Goal: Check status: Check status

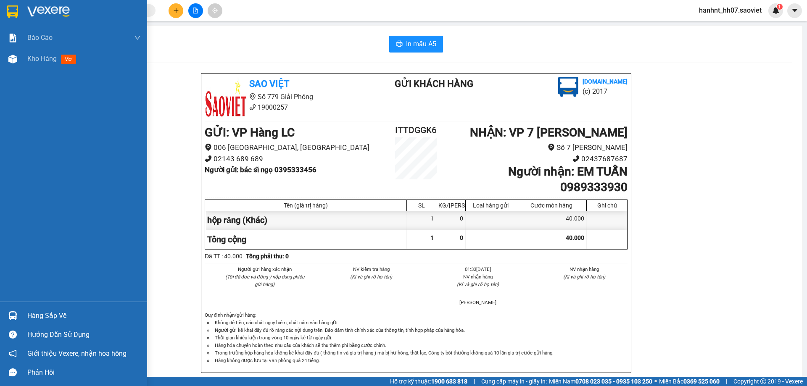
click at [47, 318] on div "Hàng sắp về" at bounding box center [83, 316] width 113 height 13
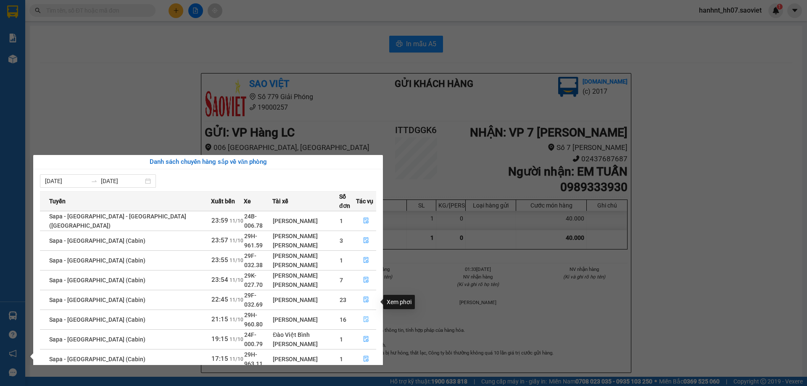
click at [364, 317] on icon "file-done" at bounding box center [366, 320] width 6 height 6
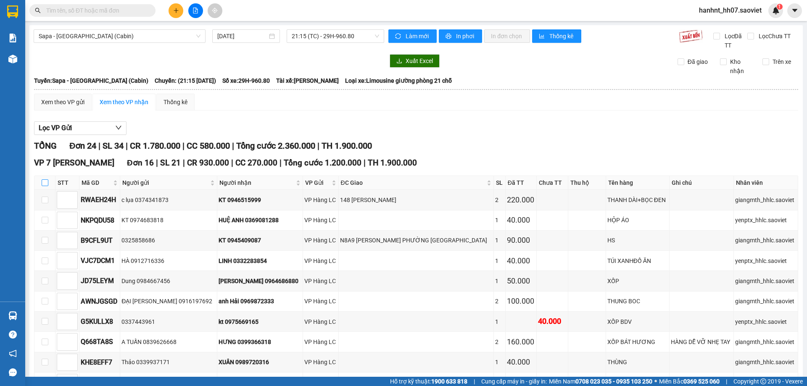
click at [45, 184] on input "checkbox" at bounding box center [45, 182] width 7 height 7
checkbox input "true"
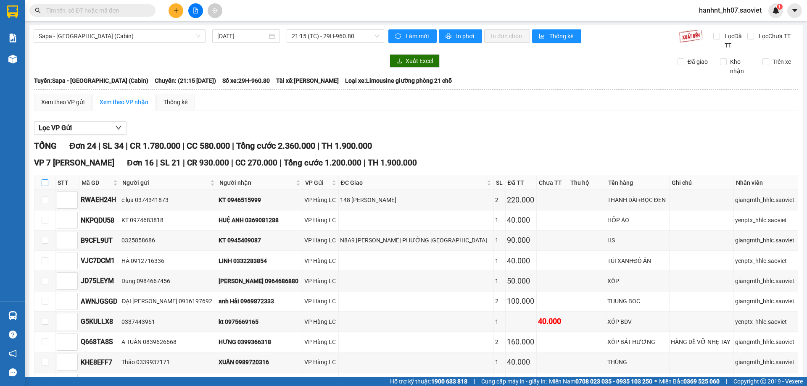
checkbox input "true"
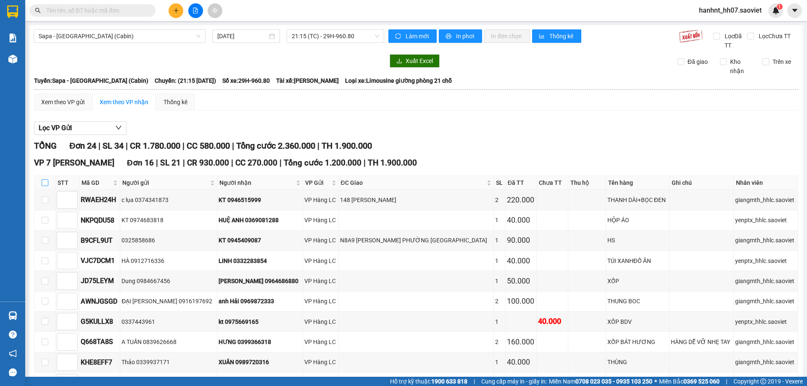
checkbox input "true"
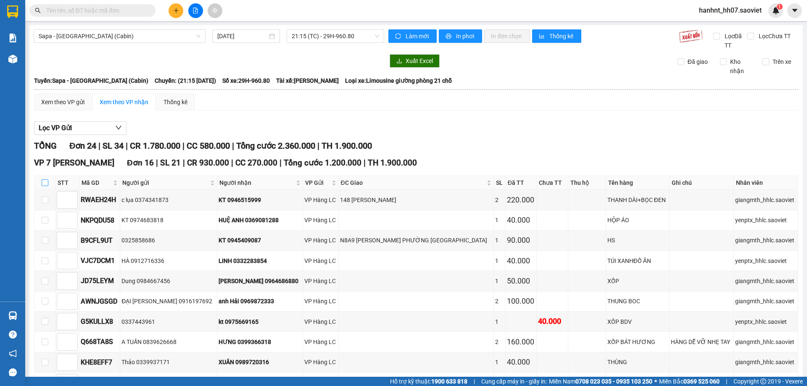
checkbox input "true"
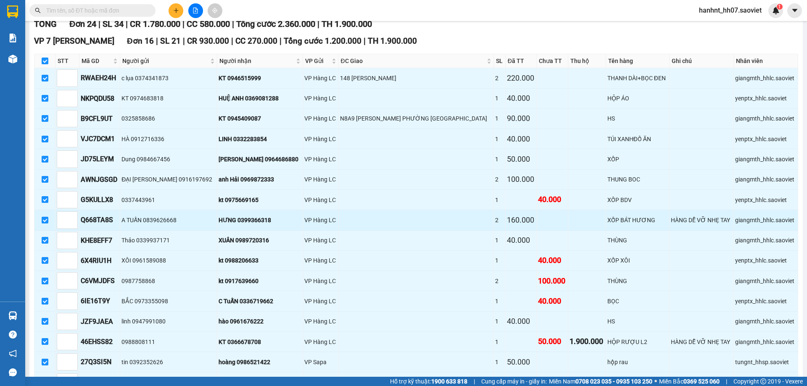
scroll to position [84, 0]
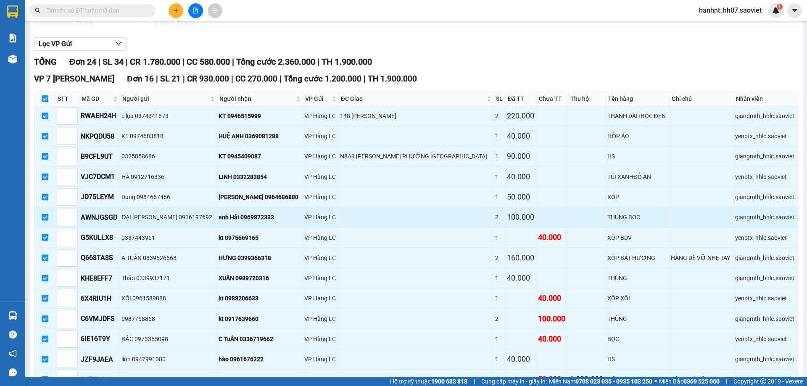
click at [44, 218] on input "checkbox" at bounding box center [45, 217] width 7 height 7
checkbox input "false"
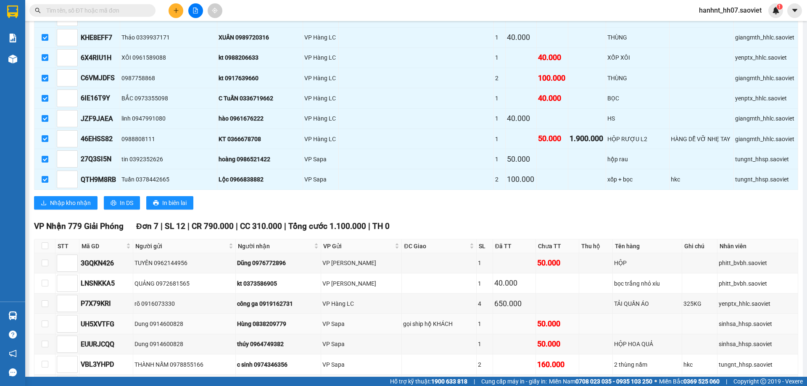
scroll to position [252, 0]
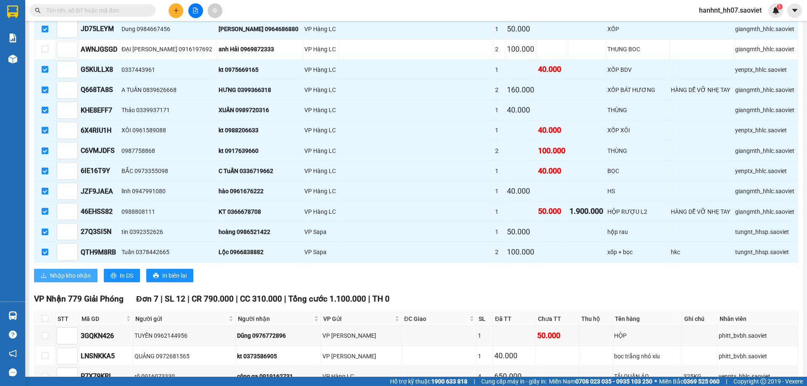
click at [65, 277] on span "Nhập kho nhận" at bounding box center [70, 275] width 41 height 9
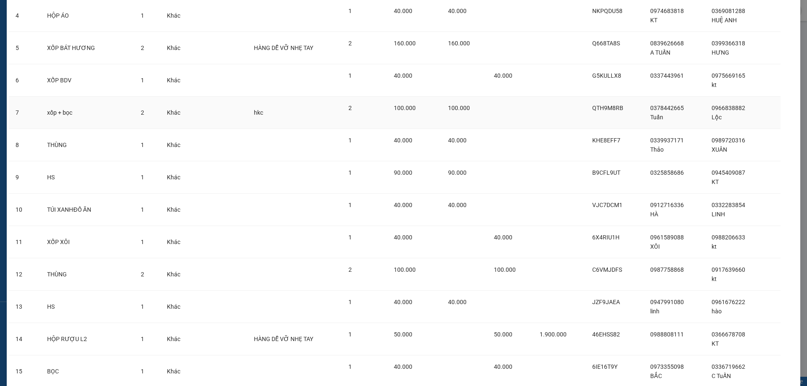
scroll to position [231, 0]
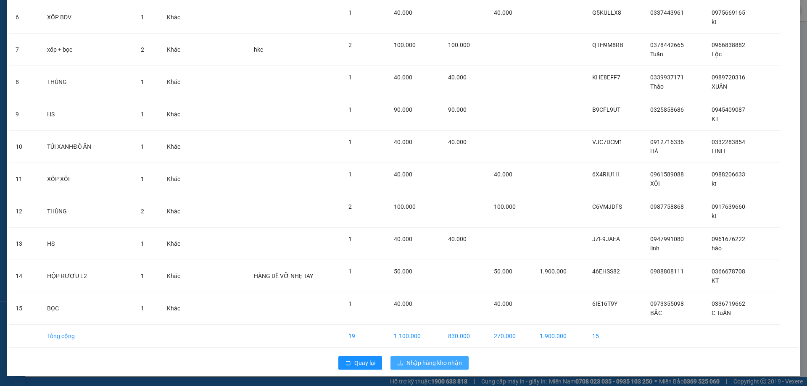
click at [418, 365] on span "Nhập hàng kho nhận" at bounding box center [433, 363] width 55 height 9
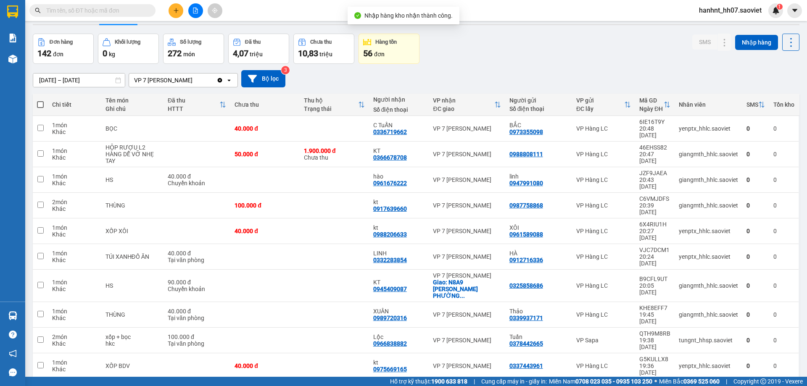
scroll to position [39, 0]
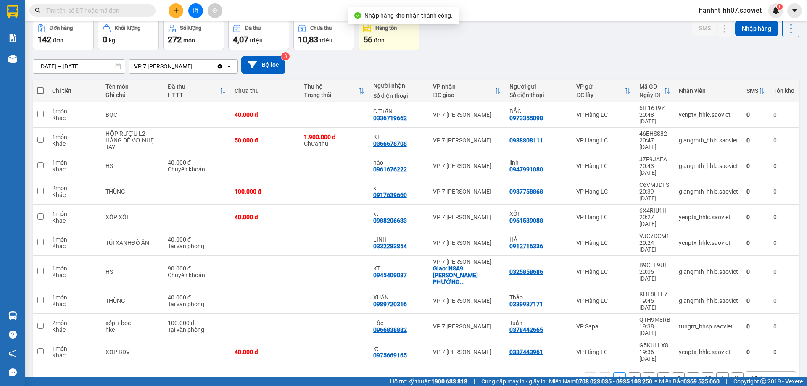
click at [751, 375] on div "10 / trang" at bounding box center [764, 379] width 26 height 8
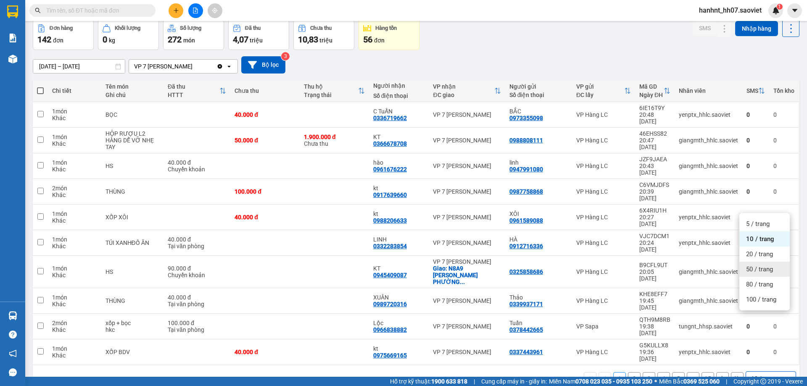
click at [755, 268] on span "50 / trang" at bounding box center [759, 269] width 27 height 8
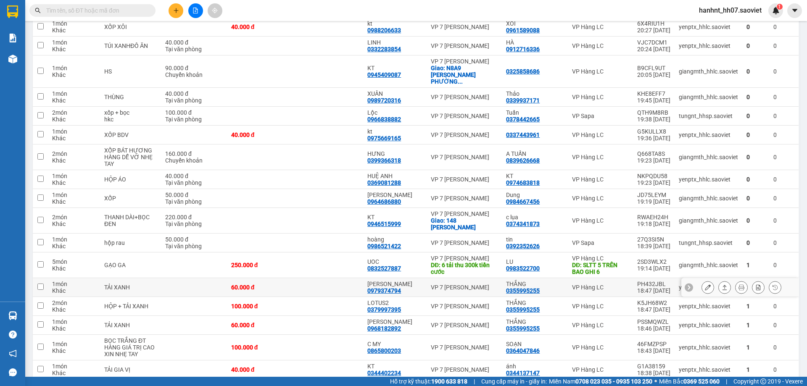
scroll to position [207, 0]
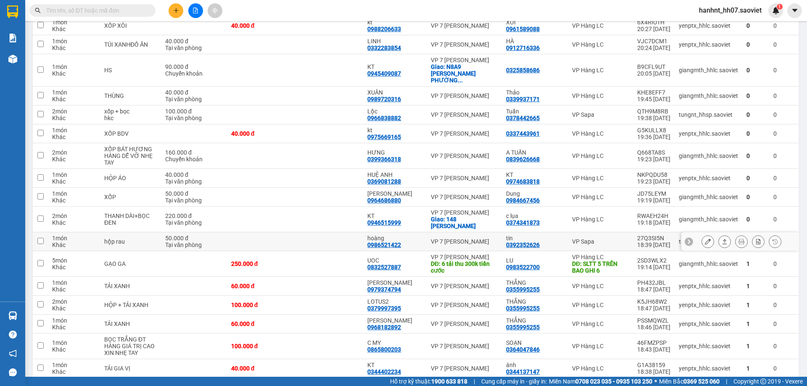
click at [64, 235] on div "1 món" at bounding box center [74, 238] width 44 height 7
checkbox input "true"
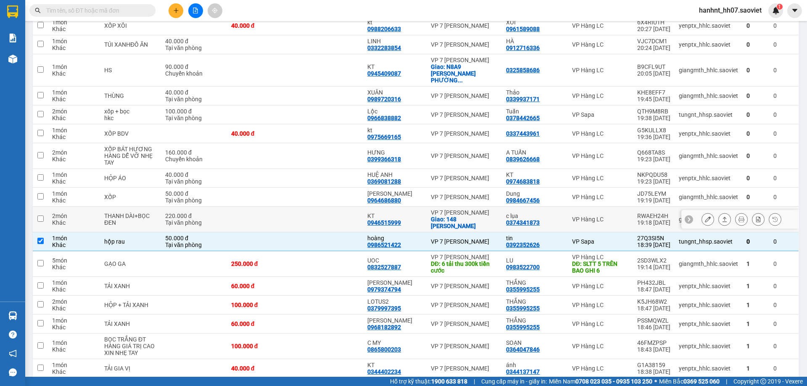
click at [69, 213] on div "2 món" at bounding box center [74, 216] width 44 height 7
checkbox input "true"
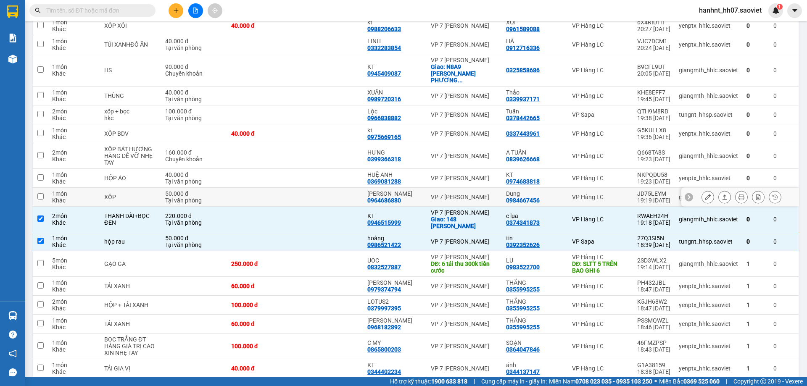
click at [75, 197] on div "Khác" at bounding box center [74, 200] width 44 height 7
checkbox input "true"
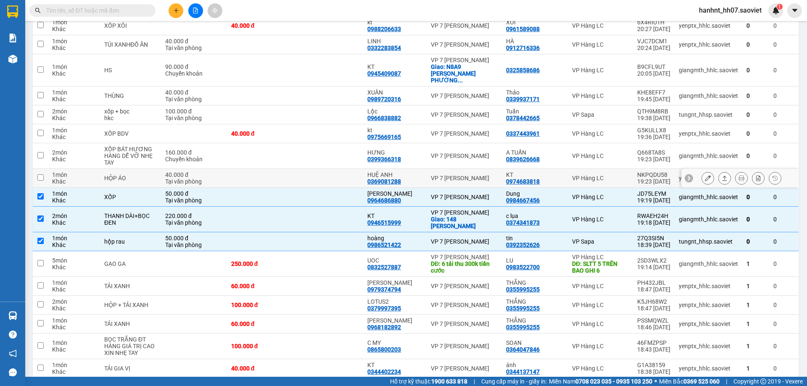
click at [86, 171] on div "1 món" at bounding box center [74, 174] width 44 height 7
checkbox input "true"
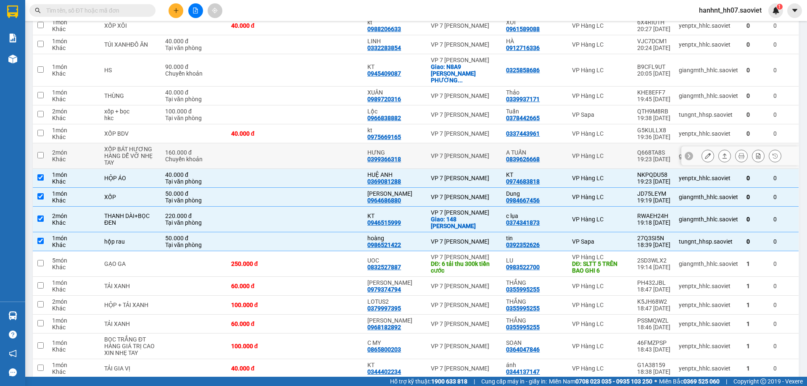
click at [100, 152] on td "XỐP BÁT HƯƠNG HÀNG DỄ VỠ NHẸ TAY" at bounding box center [130, 156] width 61 height 26
checkbox input "true"
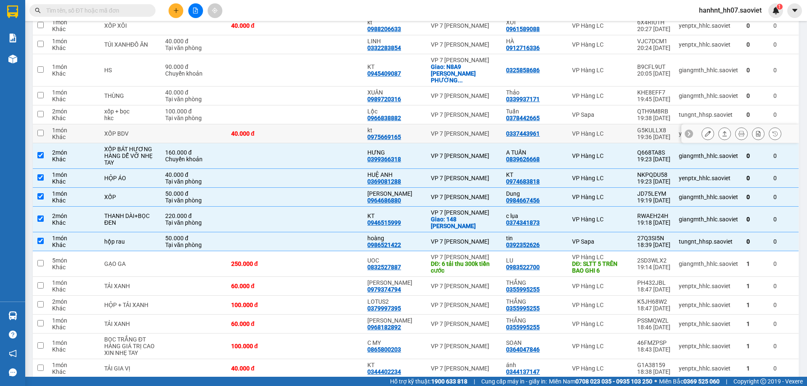
click at [128, 124] on td "XỐP BDV" at bounding box center [130, 133] width 61 height 19
checkbox input "true"
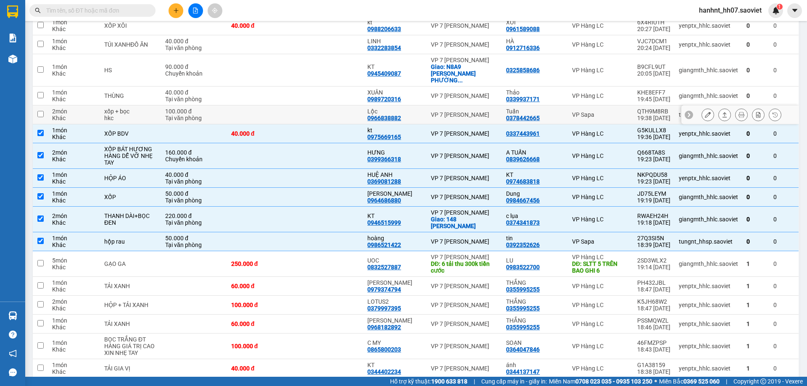
click at [123, 108] on div "xốp + bọc" at bounding box center [130, 111] width 53 height 7
checkbox input "true"
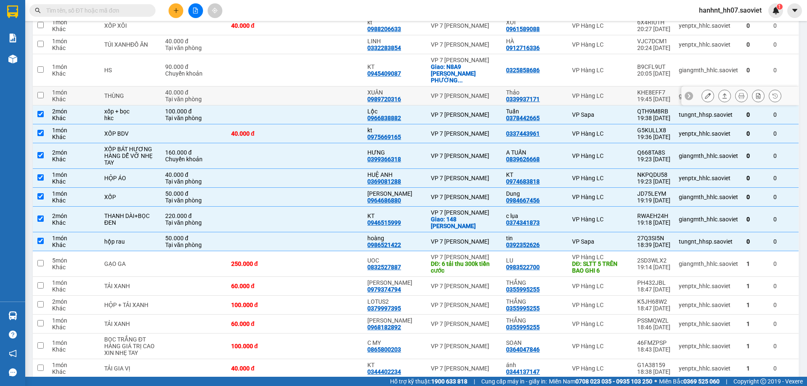
click at [121, 92] on div "THÙNG" at bounding box center [130, 95] width 53 height 7
checkbox input "true"
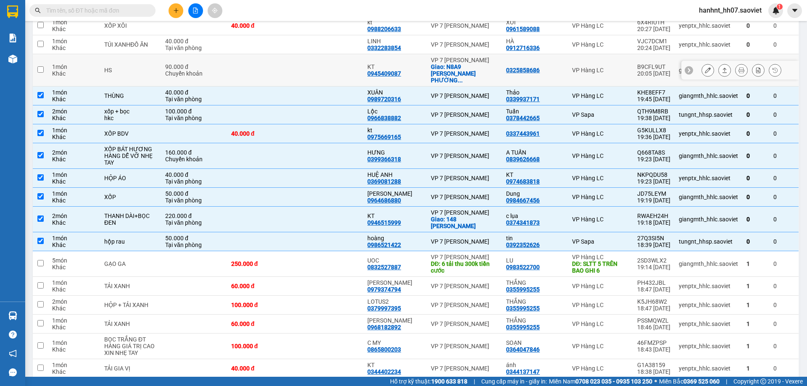
click at [121, 71] on td "HS" at bounding box center [130, 70] width 61 height 32
checkbox input "true"
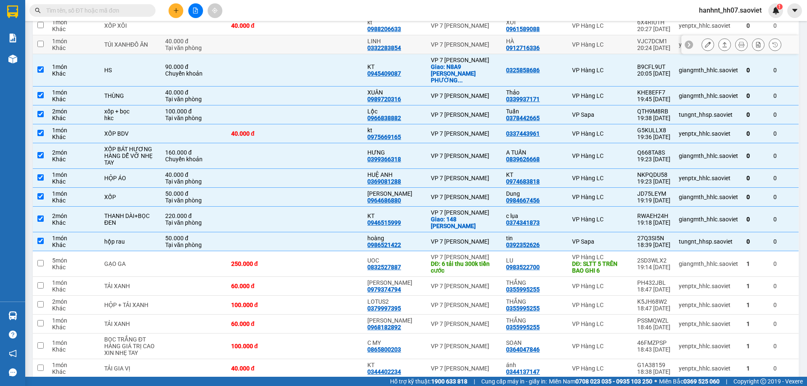
click at [125, 47] on div "TÚI XANHĐỒ ĂN" at bounding box center [130, 44] width 53 height 7
checkbox input "true"
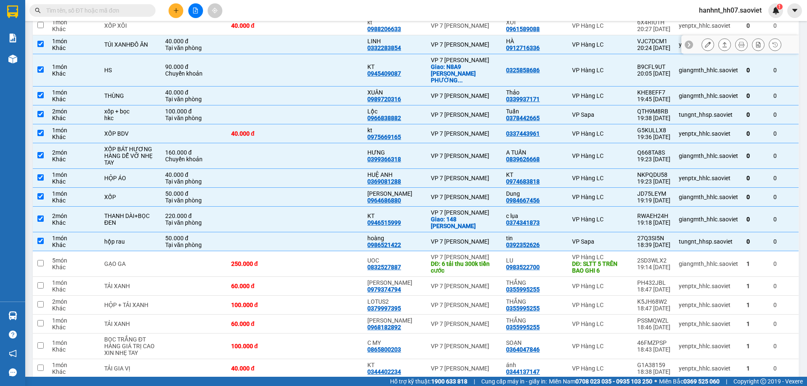
scroll to position [39, 0]
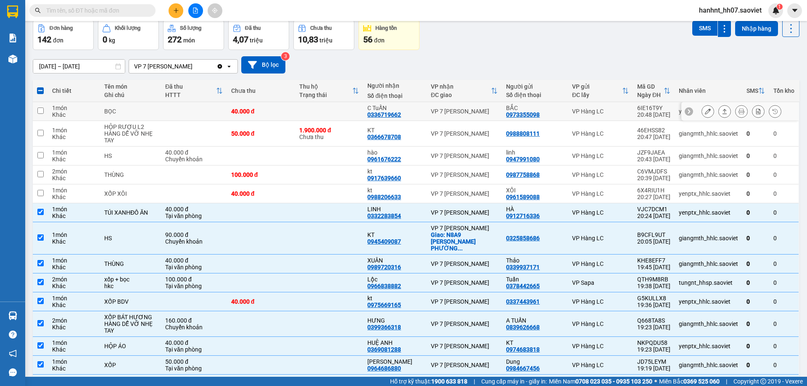
click at [114, 113] on div "BỌC" at bounding box center [130, 111] width 53 height 7
checkbox input "true"
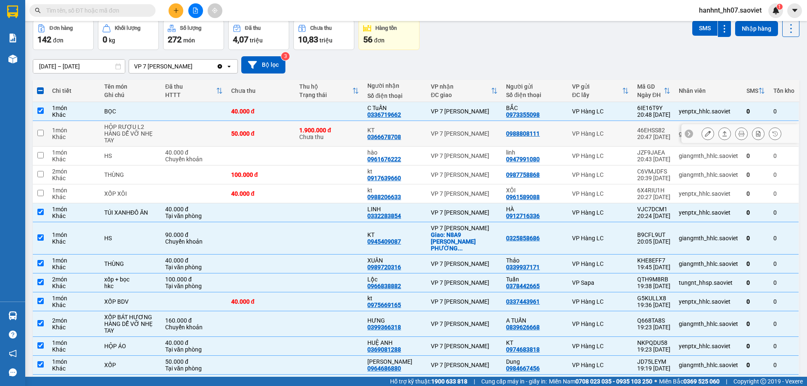
click at [111, 127] on div "HỘP RƯỢU L2" at bounding box center [130, 127] width 53 height 7
checkbox input "true"
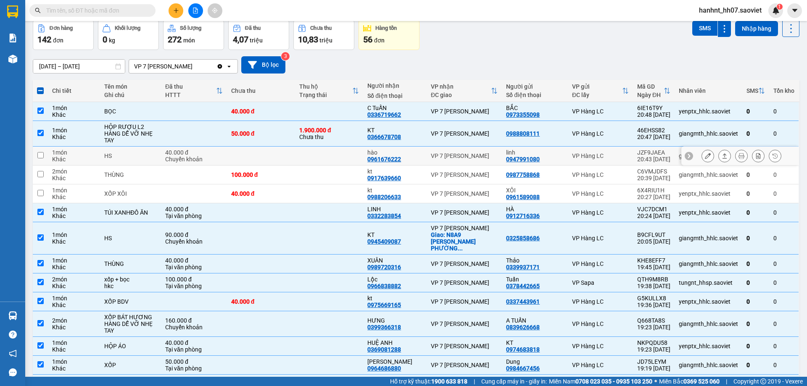
click at [105, 153] on div "HS" at bounding box center [130, 156] width 53 height 7
checkbox input "true"
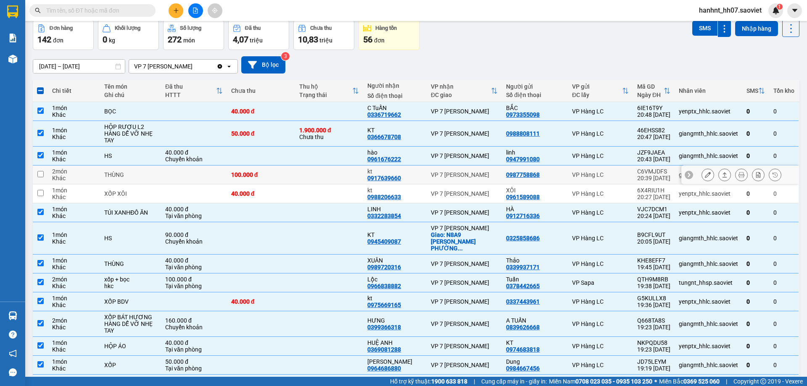
click at [105, 174] on div "THÙNG" at bounding box center [130, 174] width 53 height 7
checkbox input "true"
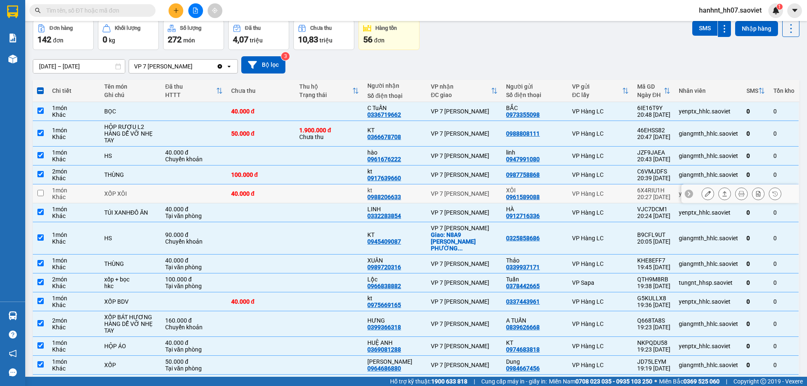
click at [106, 192] on div "XỐP XÔI" at bounding box center [130, 193] width 53 height 7
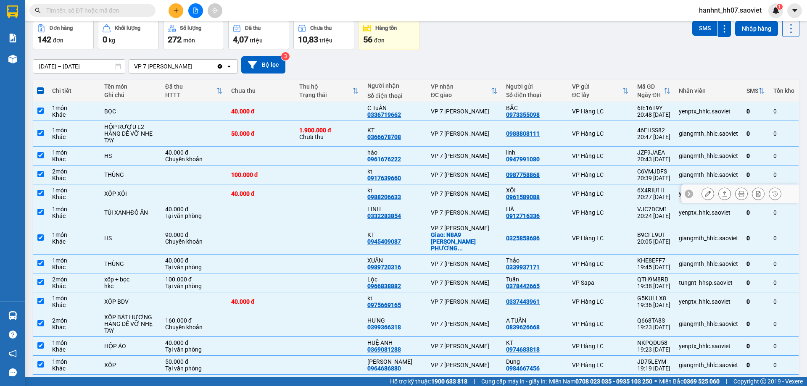
checkbox input "true"
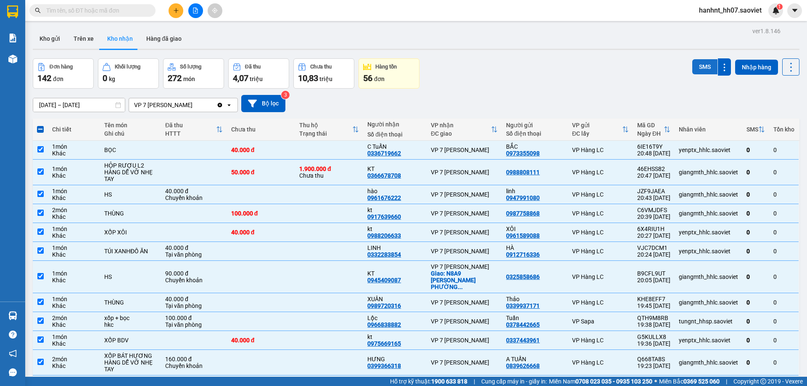
click at [693, 68] on button "SMS" at bounding box center [704, 66] width 25 height 15
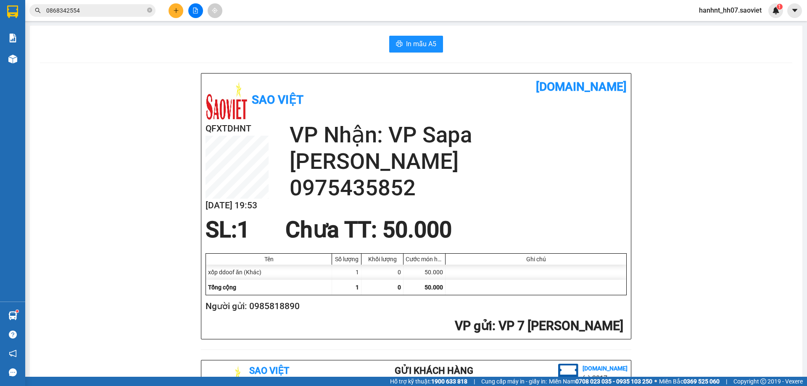
scroll to position [99, 0]
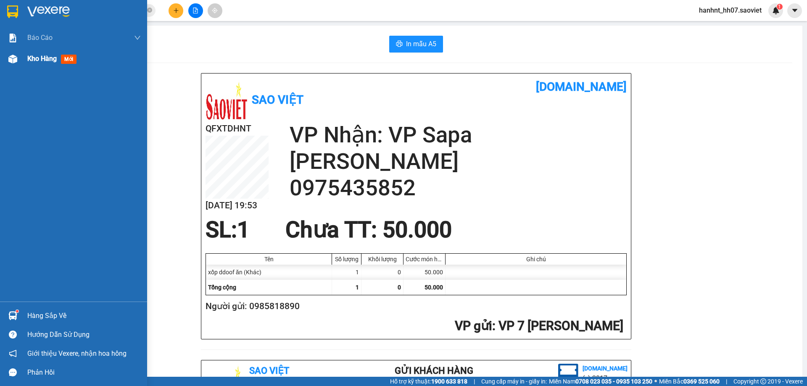
click at [71, 58] on span "mới" at bounding box center [69, 59] width 16 height 9
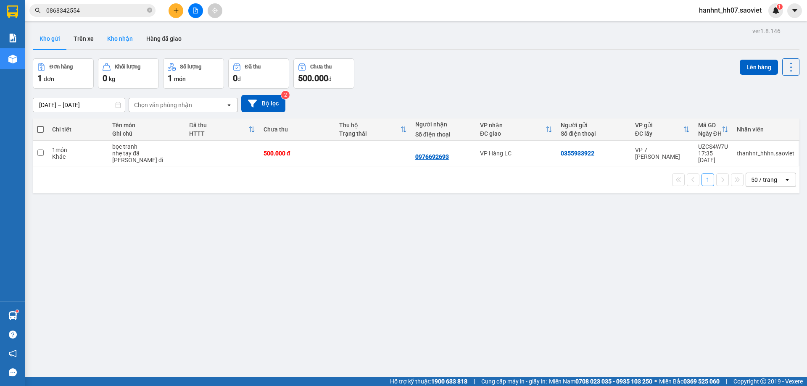
click at [122, 35] on button "Kho nhận" at bounding box center [119, 39] width 39 height 20
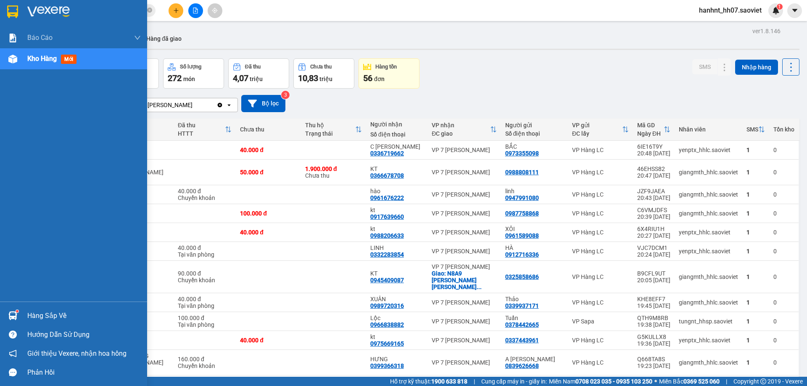
click at [42, 311] on div "Hàng sắp về" at bounding box center [83, 316] width 113 height 13
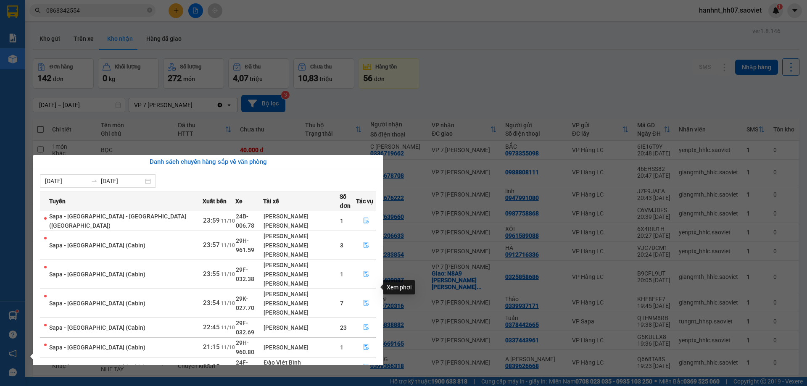
click at [364, 325] on icon "file-done" at bounding box center [366, 328] width 5 height 6
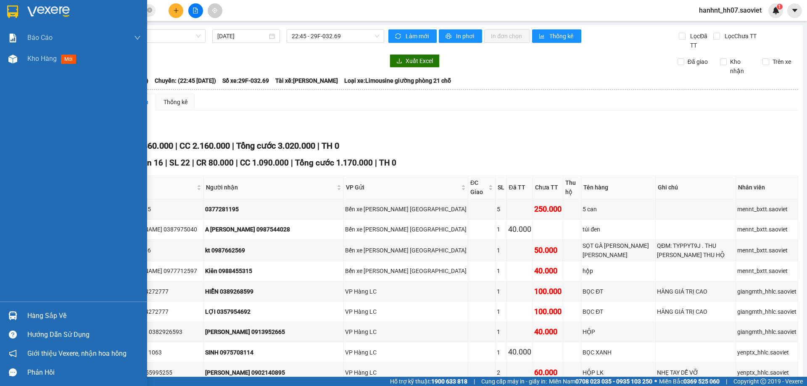
click at [45, 311] on div "Hàng sắp về" at bounding box center [83, 316] width 113 height 13
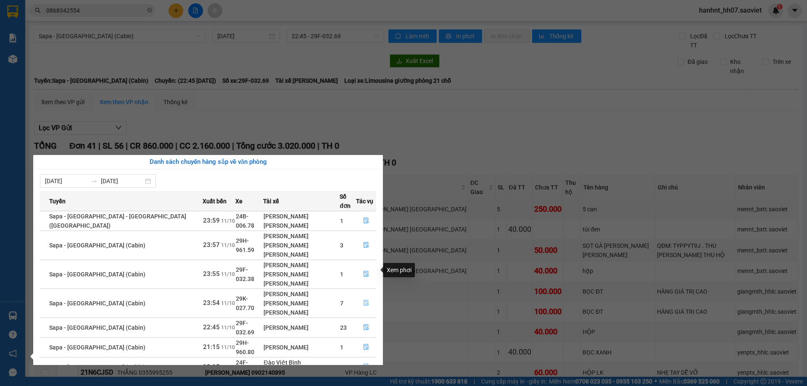
click at [363, 300] on icon "file-done" at bounding box center [366, 303] width 6 height 6
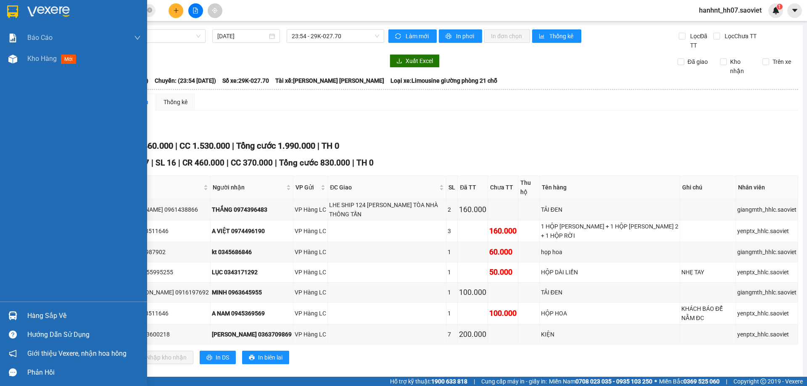
click at [55, 317] on div "Hàng sắp về" at bounding box center [83, 316] width 113 height 13
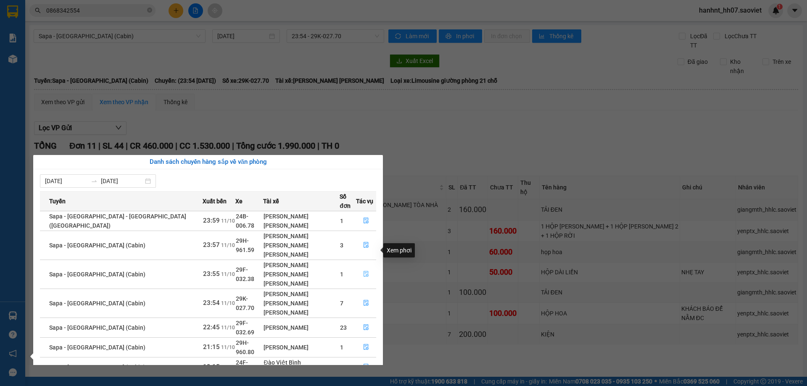
click at [364, 272] on icon "file-done" at bounding box center [366, 275] width 5 height 6
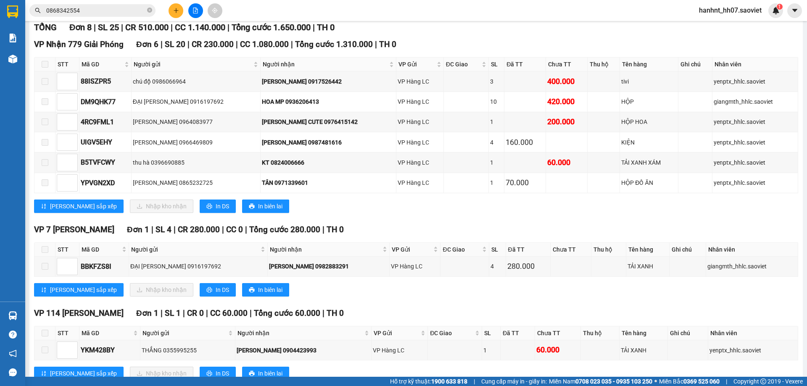
scroll to position [126, 0]
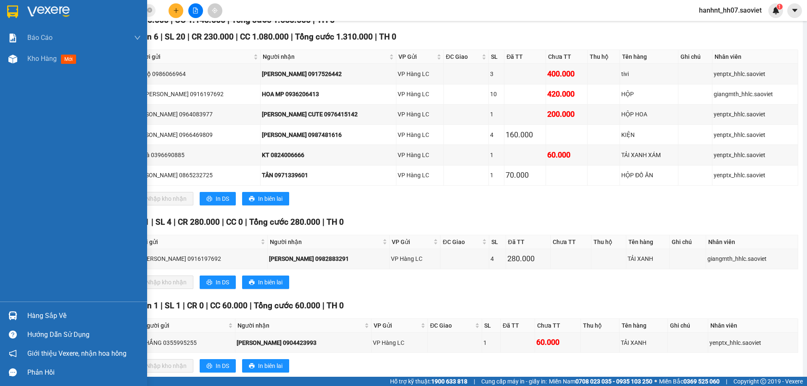
click at [32, 318] on div "Hàng sắp về" at bounding box center [83, 316] width 113 height 13
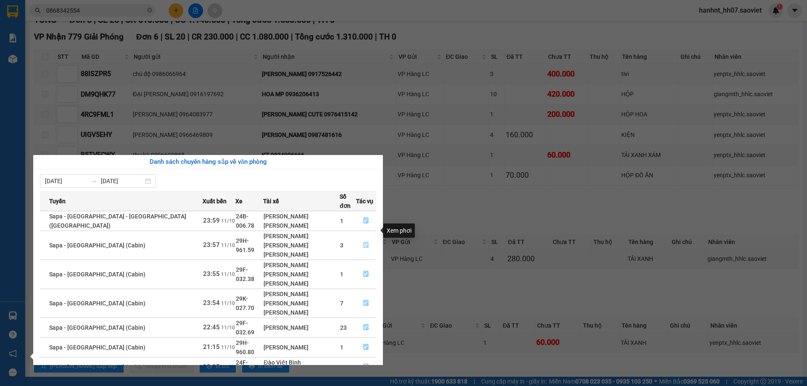
click at [363, 242] on icon "file-done" at bounding box center [366, 245] width 6 height 6
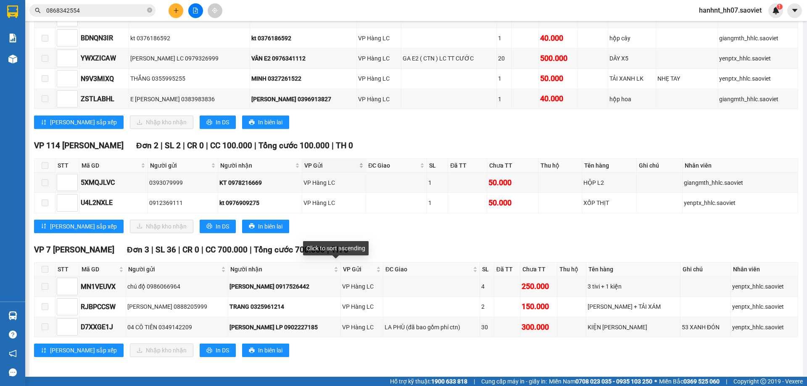
scroll to position [227, 0]
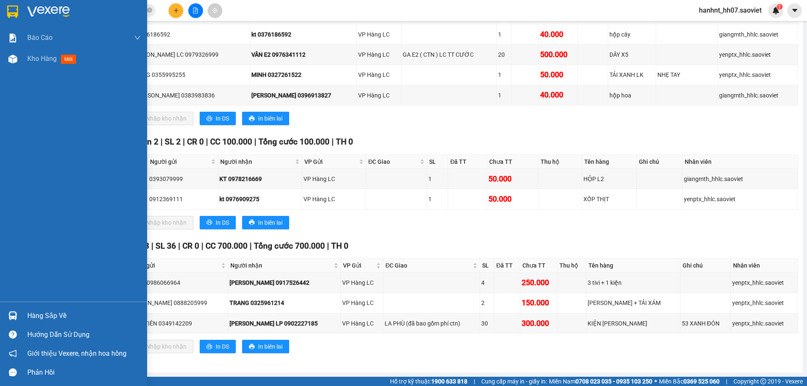
click at [35, 317] on div "Hàng sắp về" at bounding box center [83, 316] width 113 height 13
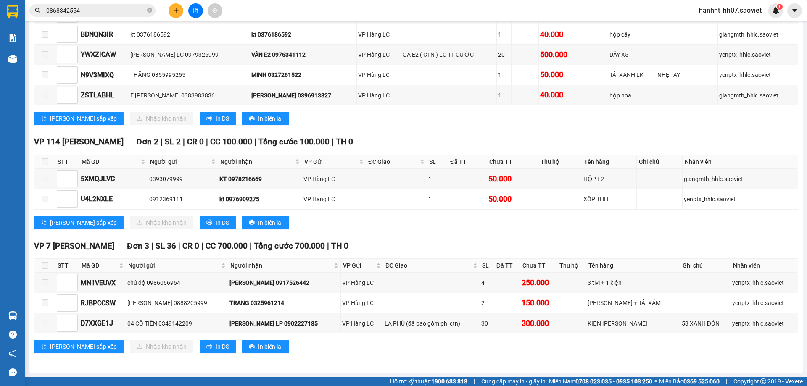
click at [444, 350] on section "Kết quả [PERSON_NAME] ( 15 ) Bộ lọc Mã ĐH Trạng thái Món hàng Thu hộ Tổng [PERS…" at bounding box center [403, 193] width 807 height 386
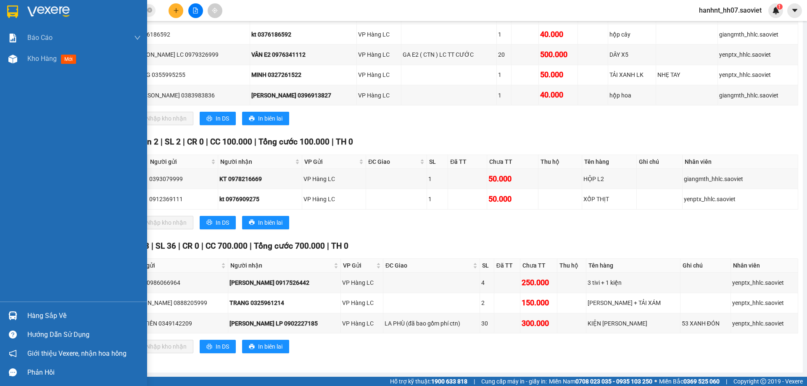
click at [40, 313] on div "Hàng sắp về" at bounding box center [83, 316] width 113 height 13
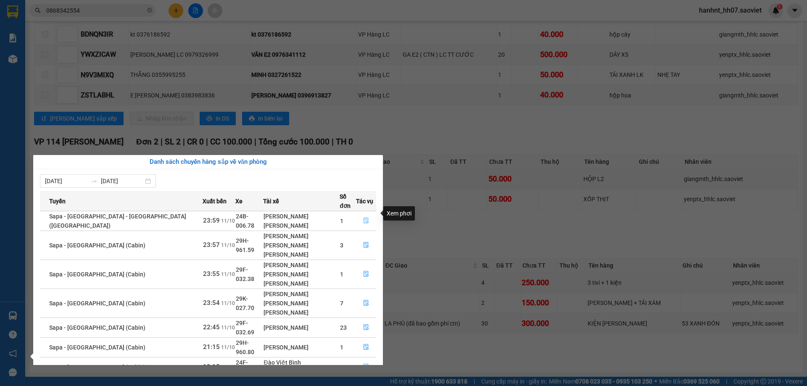
click at [363, 218] on icon "file-done" at bounding box center [366, 221] width 6 height 6
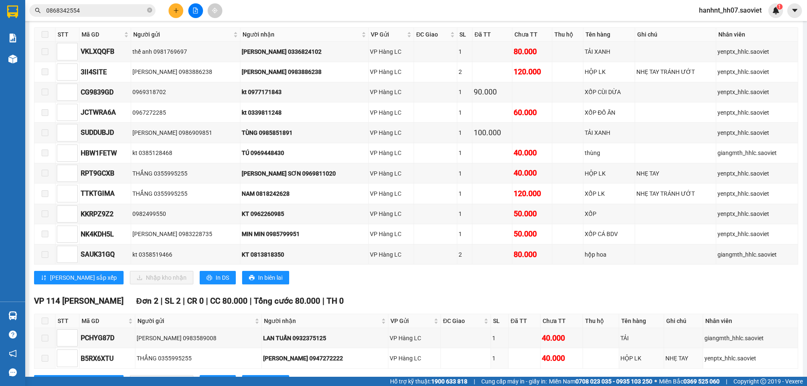
scroll to position [141, 0]
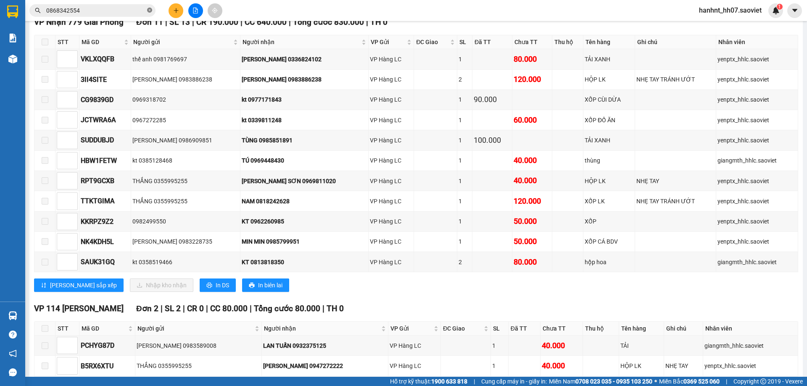
click at [151, 11] on icon "close-circle" at bounding box center [149, 10] width 5 height 5
click at [129, 13] on input "text" at bounding box center [95, 10] width 99 height 9
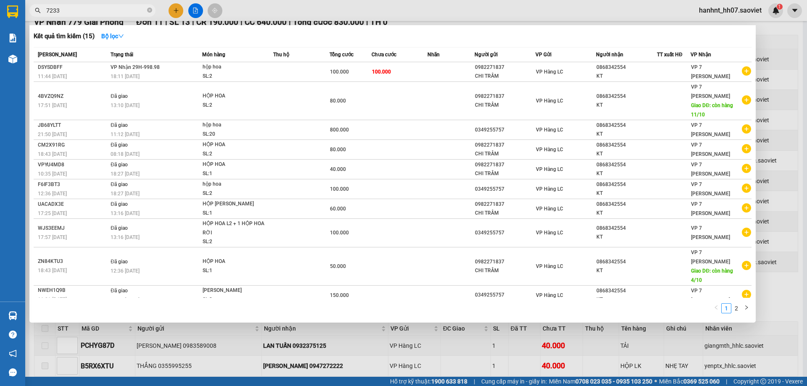
type input "72333"
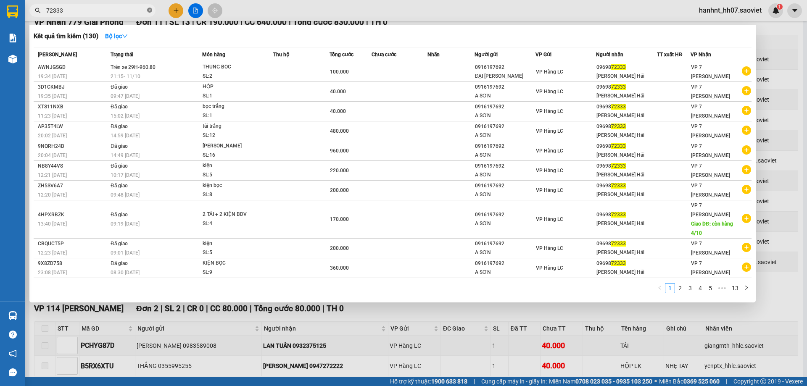
click at [148, 10] on icon "close-circle" at bounding box center [149, 10] width 5 height 5
